Goal: Information Seeking & Learning: Learn about a topic

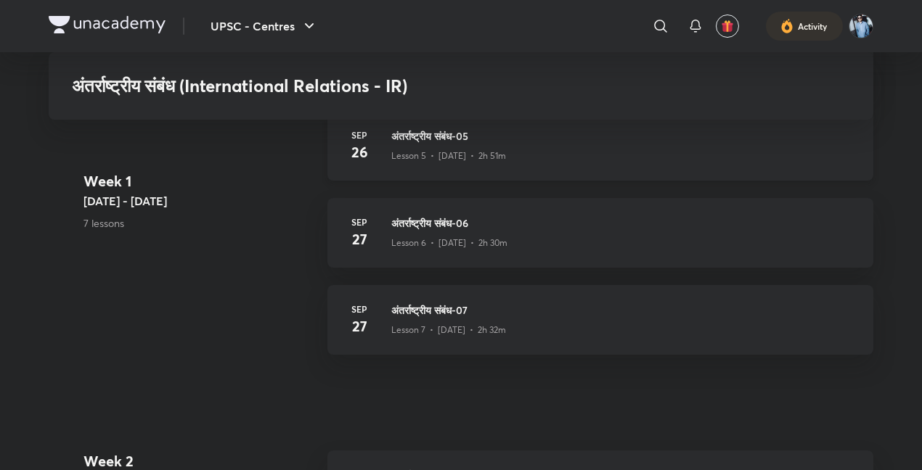
scroll to position [882, 0]
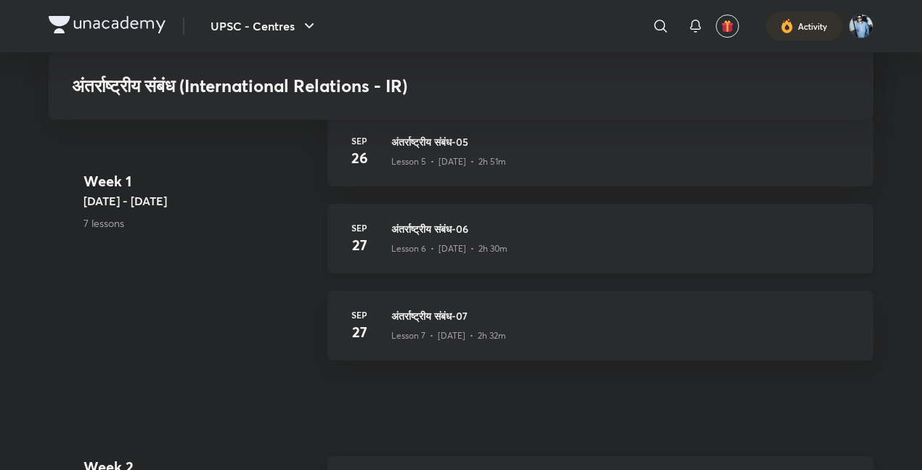
click at [534, 232] on h3 "अंतर्राष्ट्रीय संबंध-06" at bounding box center [623, 228] width 464 height 15
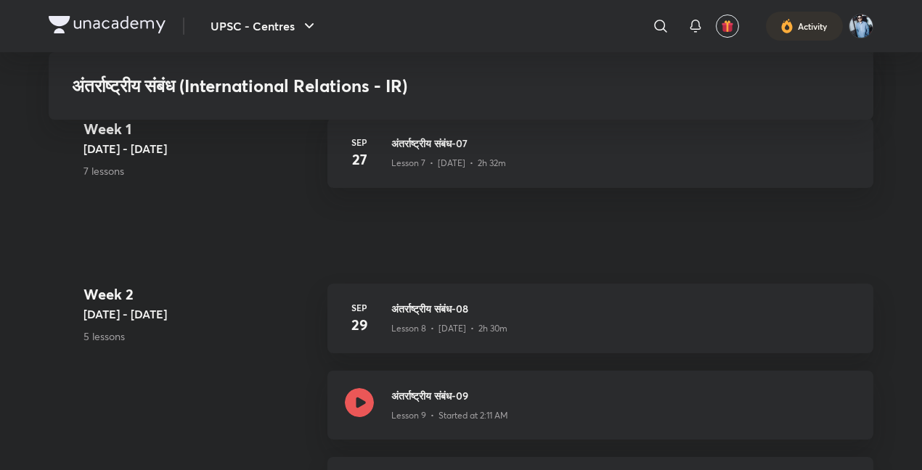
scroll to position [1058, 0]
